Goal: Find specific page/section: Find specific page/section

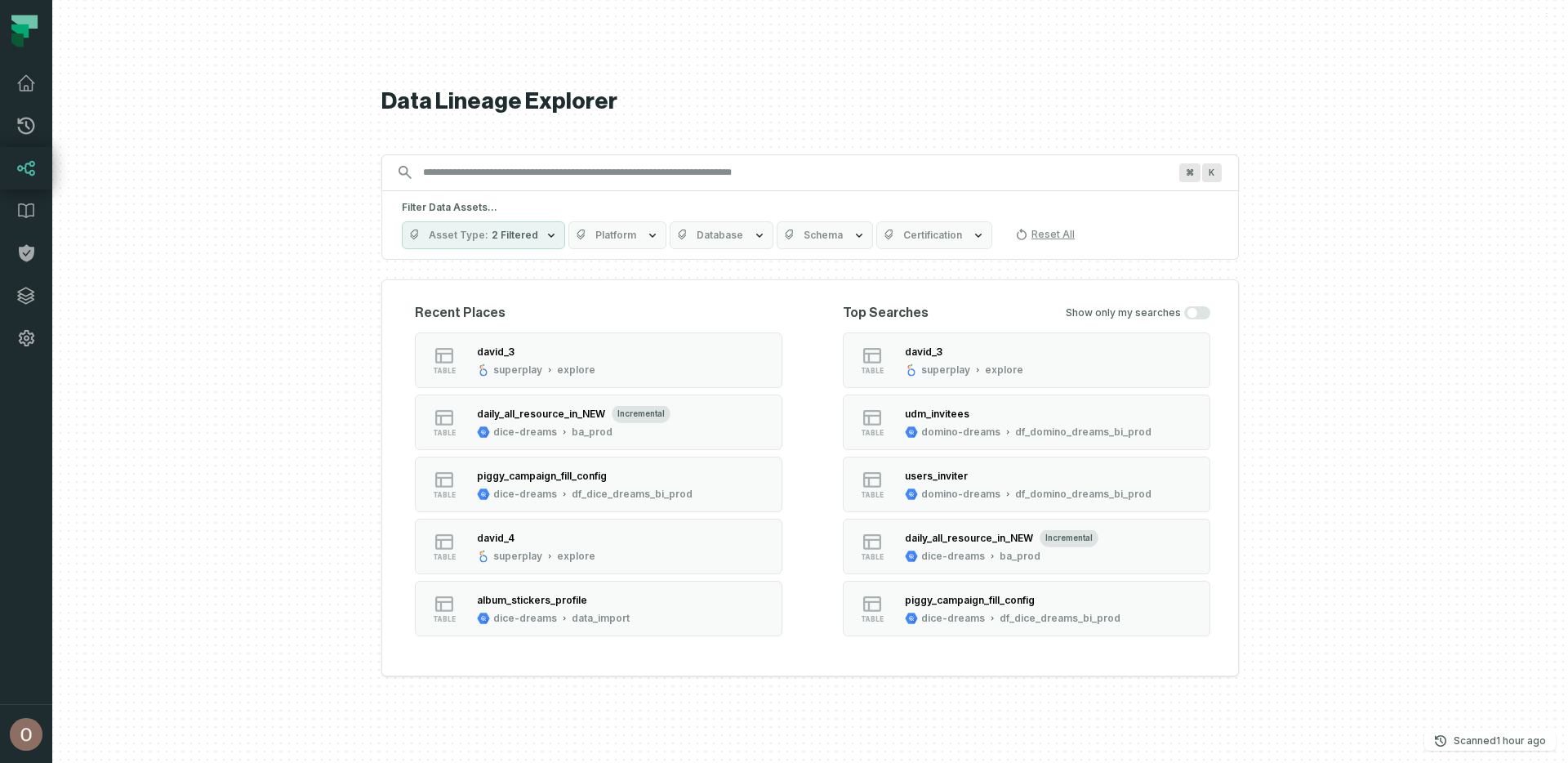
click at [553, 170] on input "Discovery Provider cmdk menu" at bounding box center [795, 173] width 764 height 26
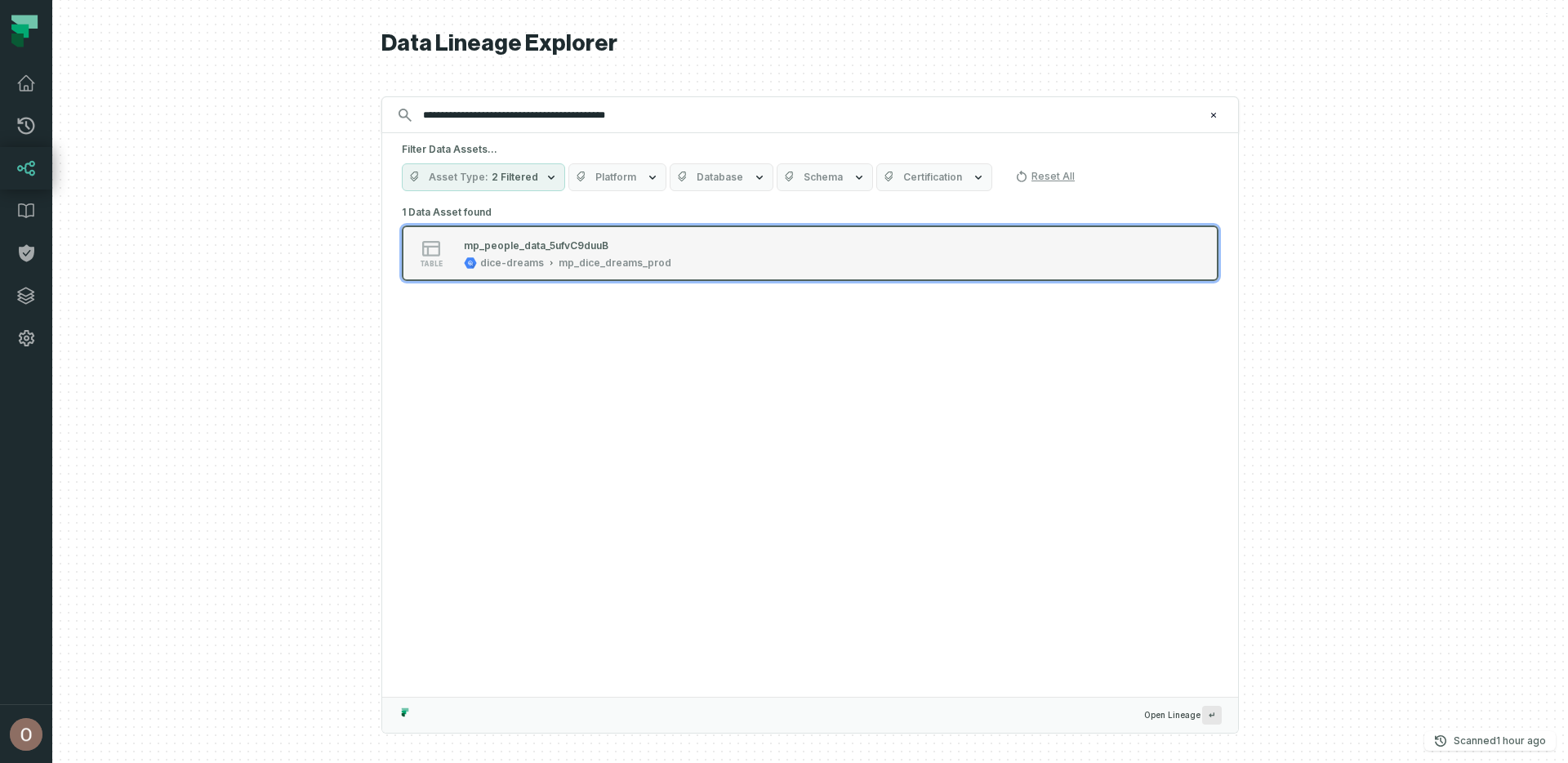
type input "**********"
click at [712, 245] on div "table mp_people_data_5ufvC9duuB dice-dreams mp_dice_dreams_prod" at bounding box center [609, 253] width 408 height 33
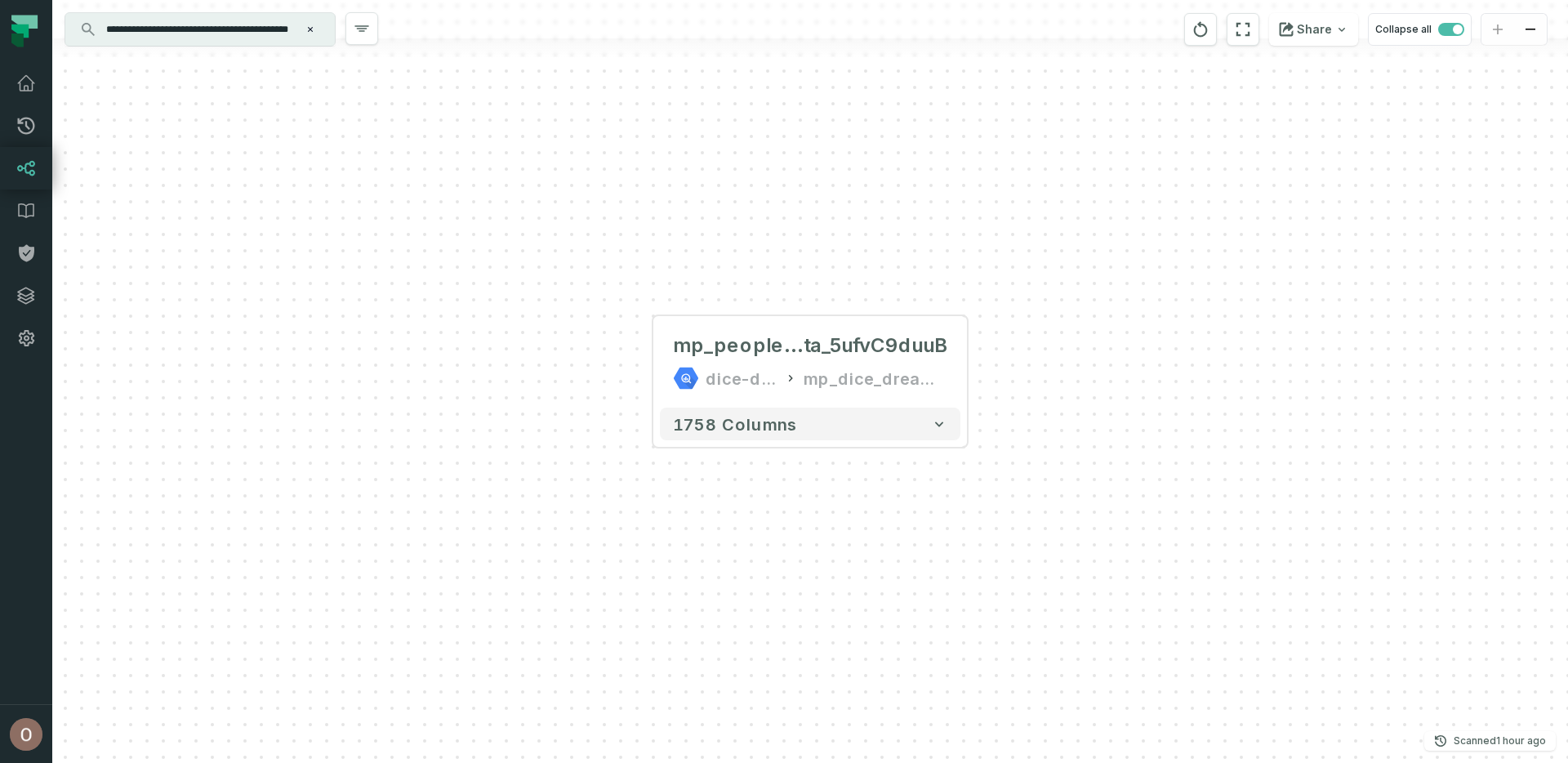
click at [978, 365] on div "mp_people_da ta_5ufvC9duuB dice-dreams mp_dice_dreams_prod + 1758 columns" at bounding box center [810, 382] width 1516 height 763
click at [963, 365] on button "+" at bounding box center [967, 362] width 29 height 29
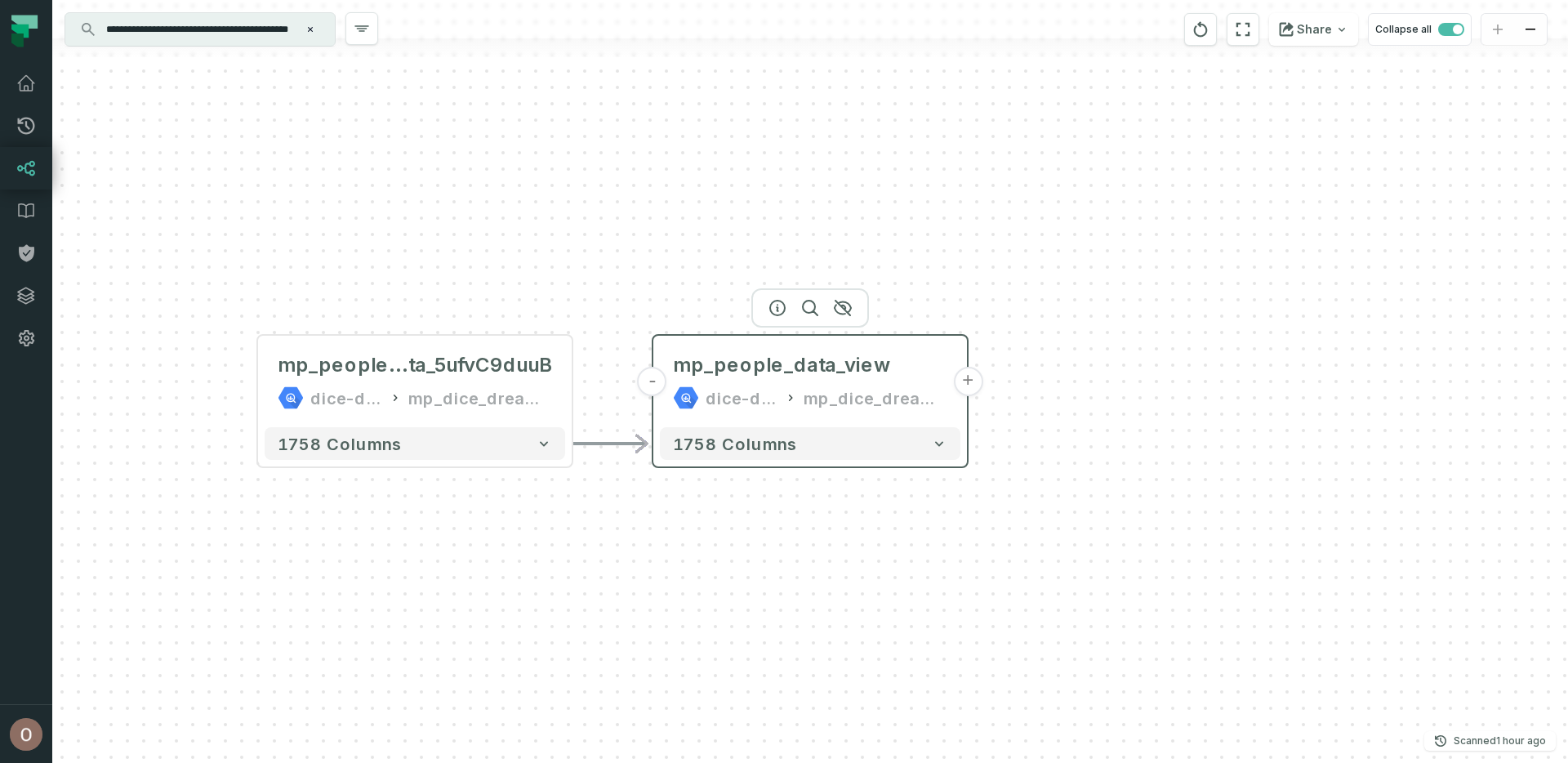
click at [970, 382] on button "+" at bounding box center [967, 381] width 29 height 29
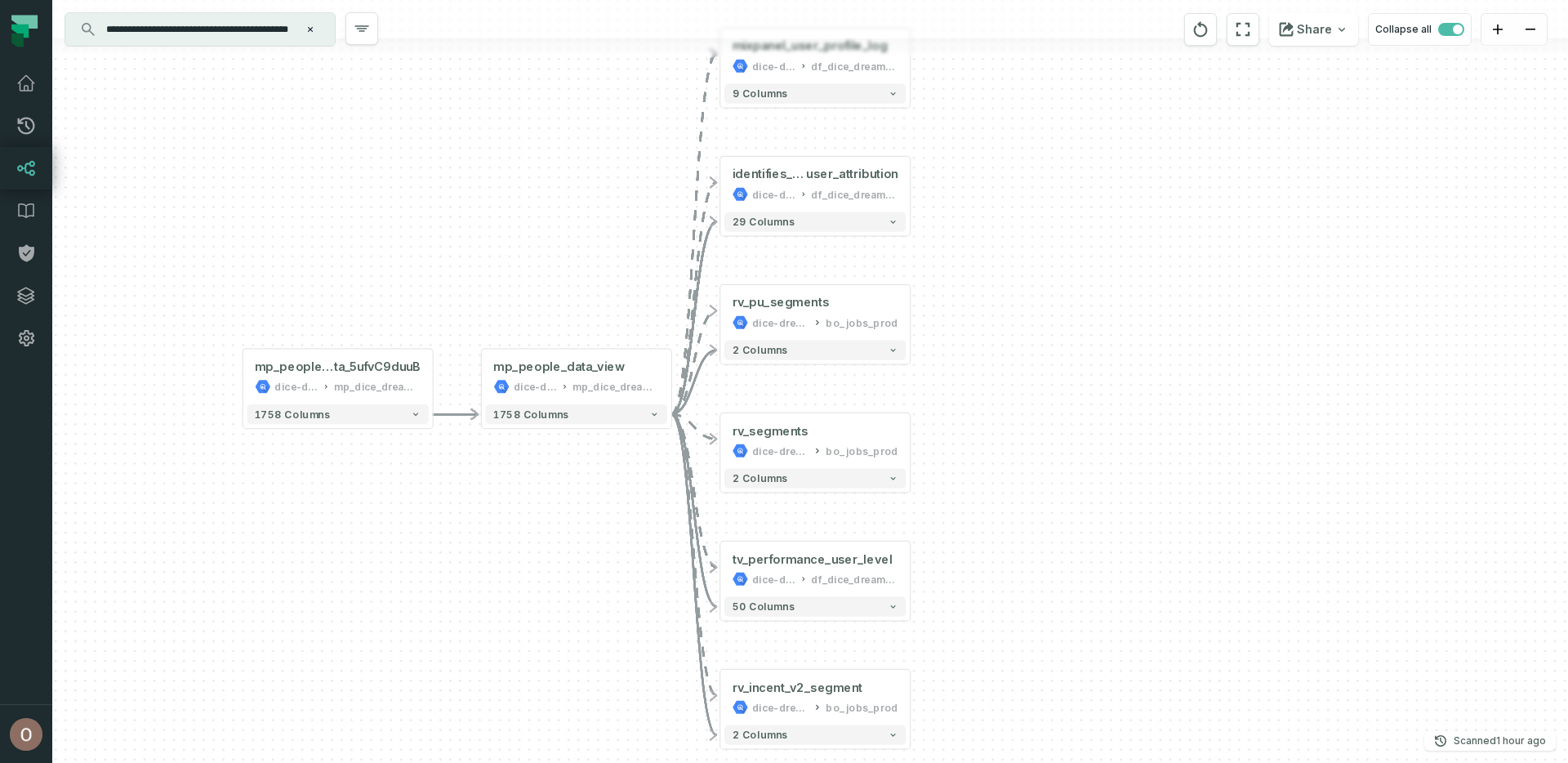
drag, startPoint x: 943, startPoint y: 410, endPoint x: 947, endPoint y: 359, distance: 51.2
click at [947, 359] on div "+ mixpanel_user_profile_log dice-dreams df_dice_dreams_bi_prod 9 columns + iden…" at bounding box center [810, 382] width 1516 height 763
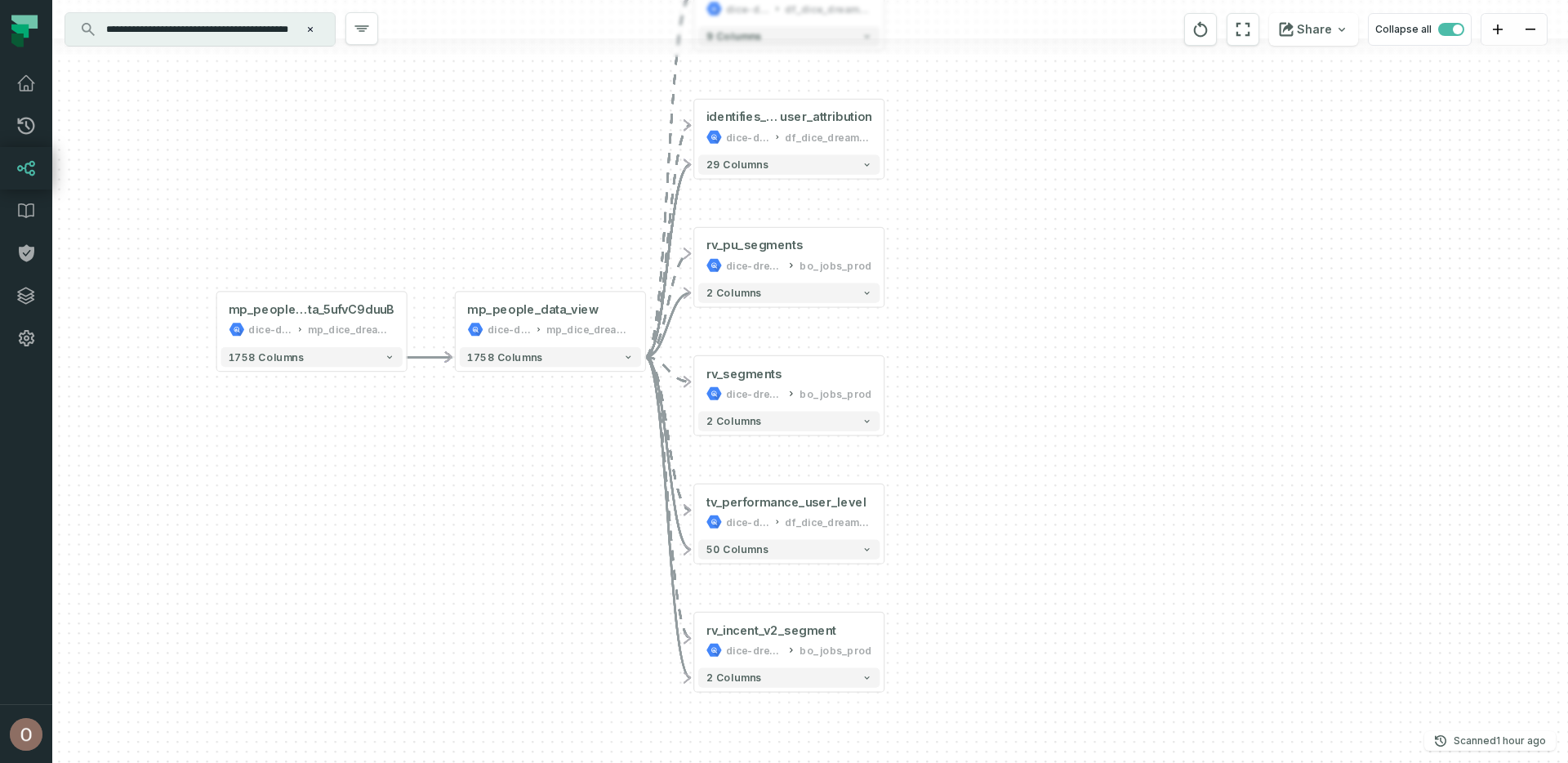
click at [955, 378] on div "+ mixpanel_user_profile_log dice-dreams df_dice_dreams_bi_prod 9 columns + iden…" at bounding box center [810, 382] width 1516 height 763
